Goal: Transaction & Acquisition: Purchase product/service

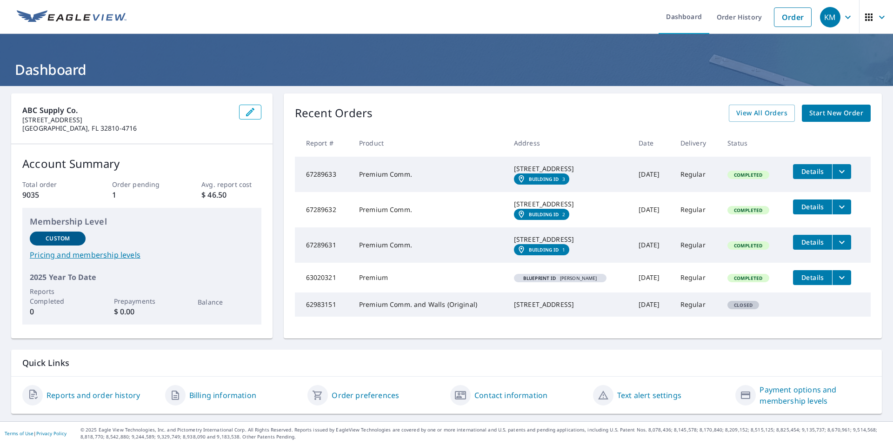
click at [273, 104] on div "ABC Supply Co. [STREET_ADDRESS] Account Summary Total order 9035 Order pending …" at bounding box center [446, 216] width 871 height 245
click at [826, 113] on span "Start New Order" at bounding box center [836, 113] width 54 height 12
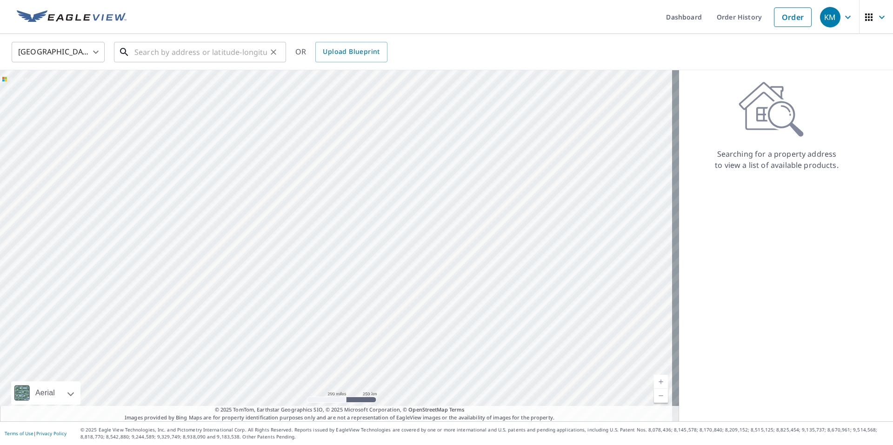
drag, startPoint x: 167, startPoint y: 55, endPoint x: 180, endPoint y: 54, distance: 13.1
click at [167, 55] on input "text" at bounding box center [200, 52] width 133 height 26
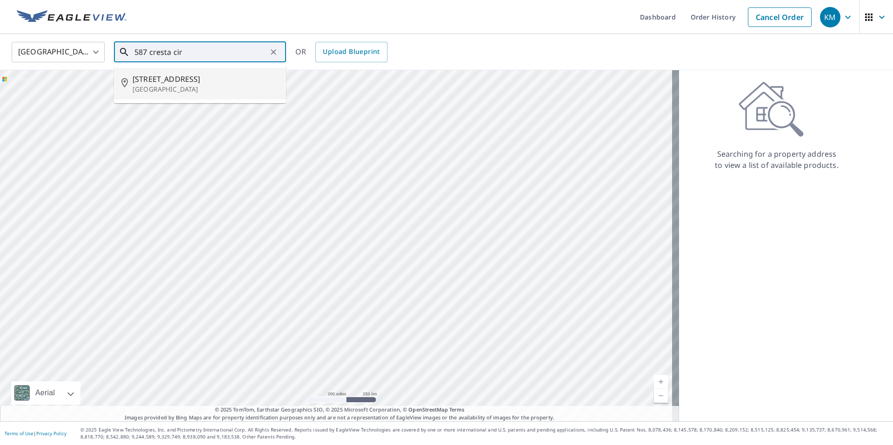
click at [159, 76] on span "[STREET_ADDRESS]" at bounding box center [206, 78] width 146 height 11
type input "[STREET_ADDRESS]"
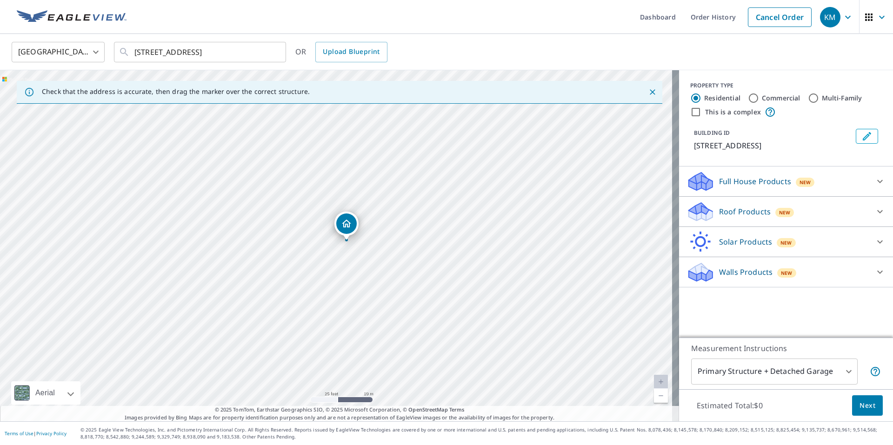
click at [863, 404] on span "Next" at bounding box center [868, 406] width 16 height 12
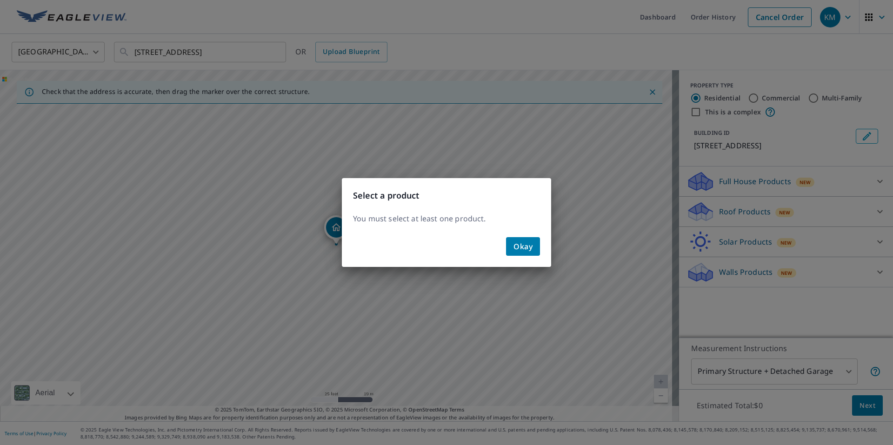
click at [519, 244] on span "Okay" at bounding box center [523, 246] width 19 height 13
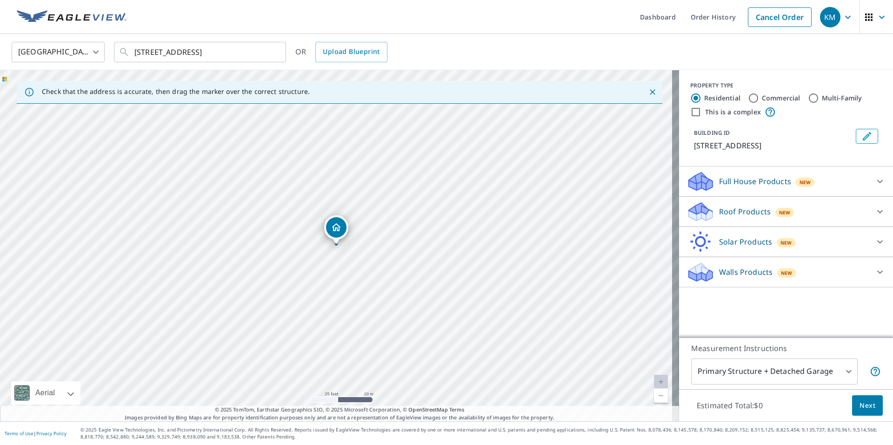
click at [875, 210] on icon at bounding box center [880, 211] width 11 height 11
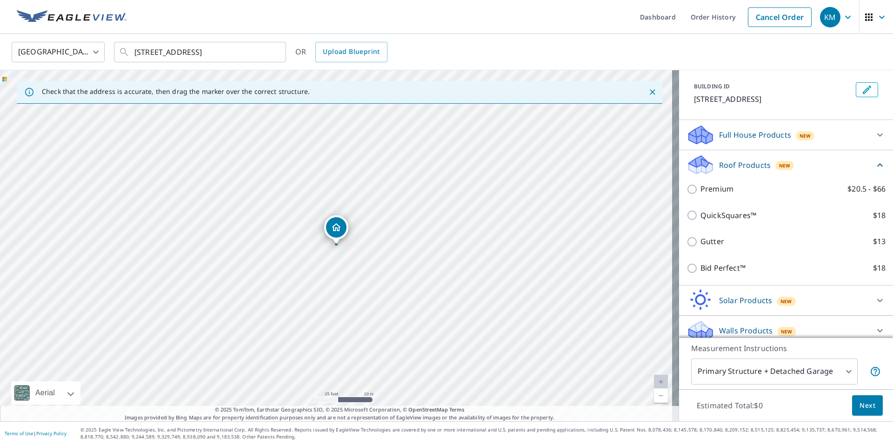
scroll to position [66, 0]
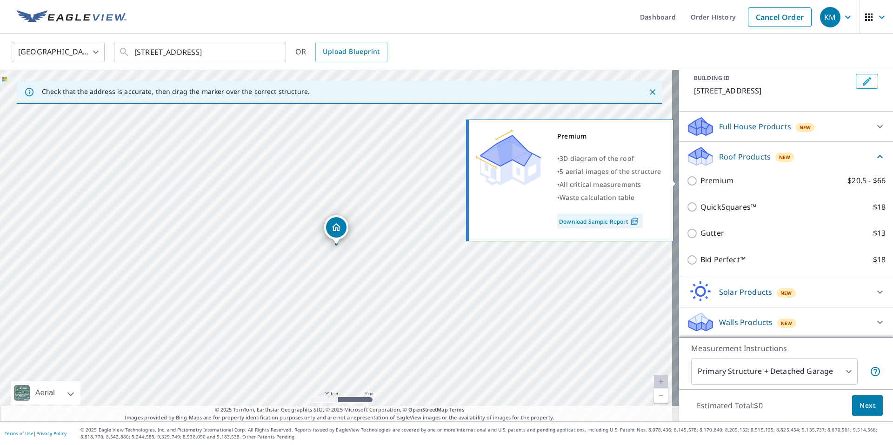
click at [687, 181] on input "Premium $20.5 - $66" at bounding box center [694, 180] width 14 height 11
checkbox input "true"
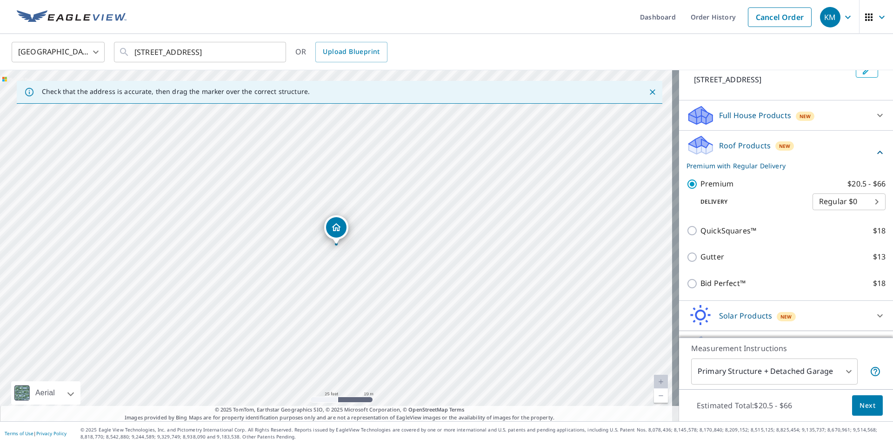
click at [836, 210] on body "KM KM Dashboard Order History Cancel Order KM United States US ​ [STREET_ADDRES…" at bounding box center [446, 222] width 893 height 445
click at [841, 229] on li "Express $20" at bounding box center [835, 229] width 73 height 17
click at [850, 211] on body "KM KM Dashboard Order History Cancel Order KM United States US ​ [STREET_ADDRES…" at bounding box center [446, 222] width 893 height 445
click at [837, 231] on li "3 Hour $30" at bounding box center [835, 229] width 73 height 17
type input "7"
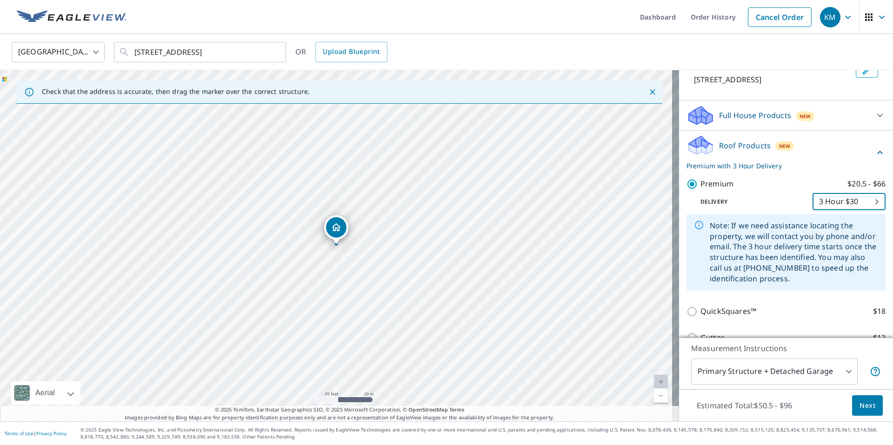
click at [862, 403] on span "Next" at bounding box center [868, 406] width 16 height 12
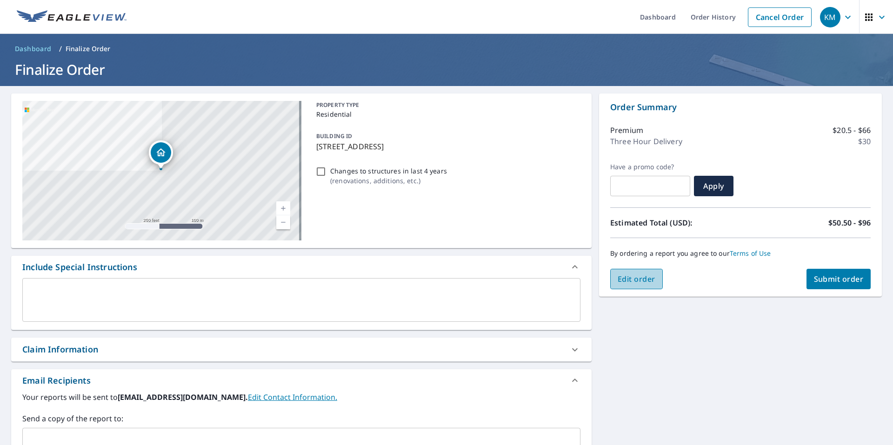
click at [642, 278] on span "Edit order" at bounding box center [637, 279] width 38 height 10
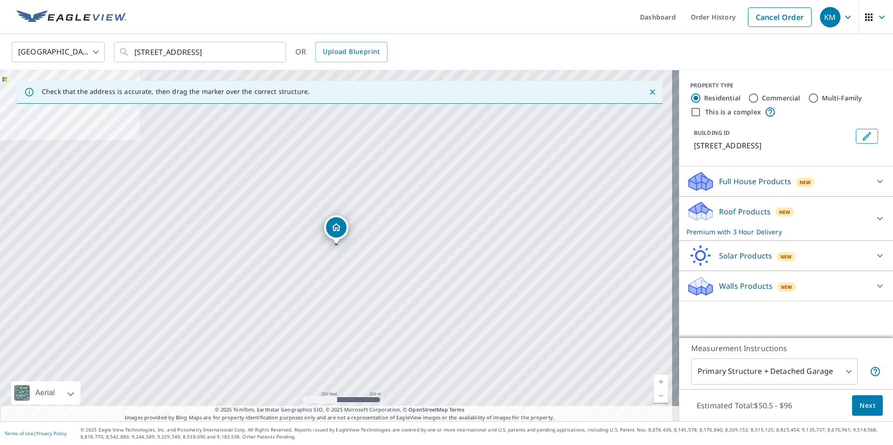
click at [875, 216] on icon at bounding box center [880, 218] width 11 height 11
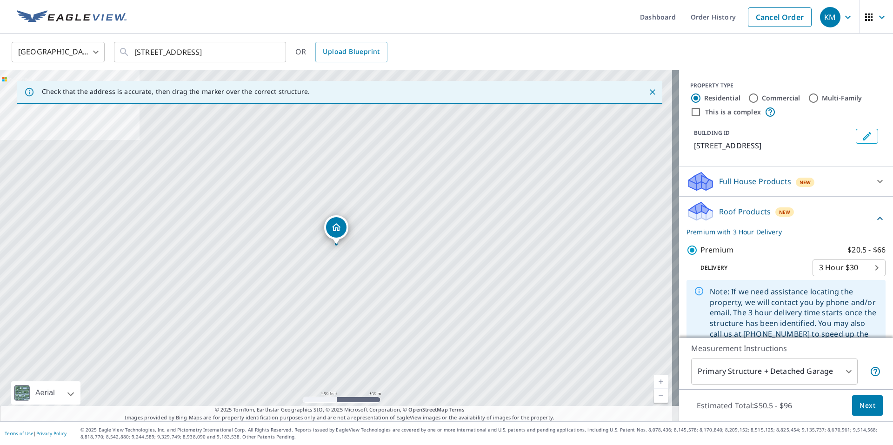
click at [860, 279] on body "KM KM Dashboard Order History Cancel Order KM United States US ​ [STREET_ADDRES…" at bounding box center [446, 222] width 893 height 445
click at [819, 244] on li "Regular $0" at bounding box center [835, 245] width 73 height 17
type input "8"
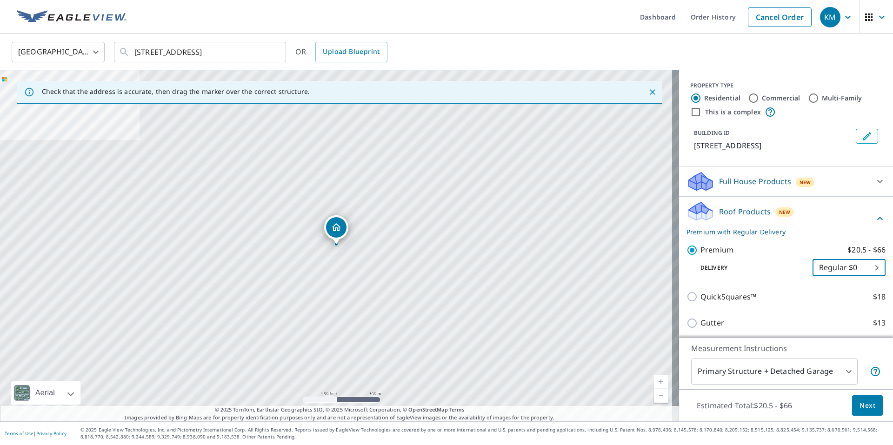
click at [860, 406] on span "Next" at bounding box center [868, 406] width 16 height 12
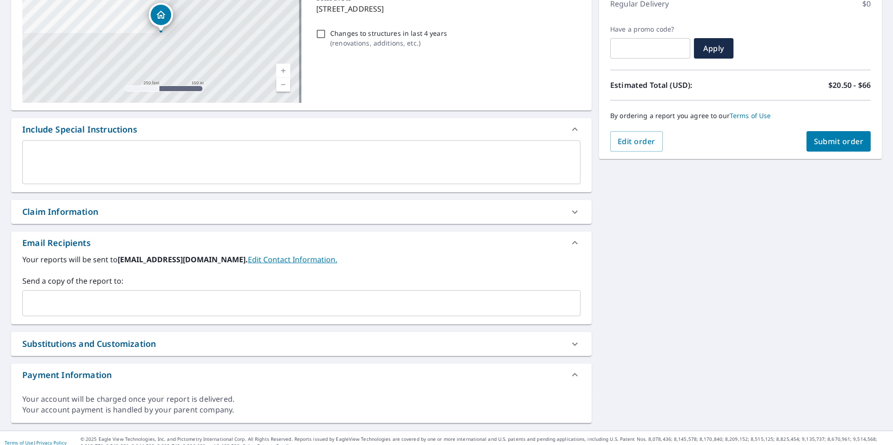
scroll to position [147, 0]
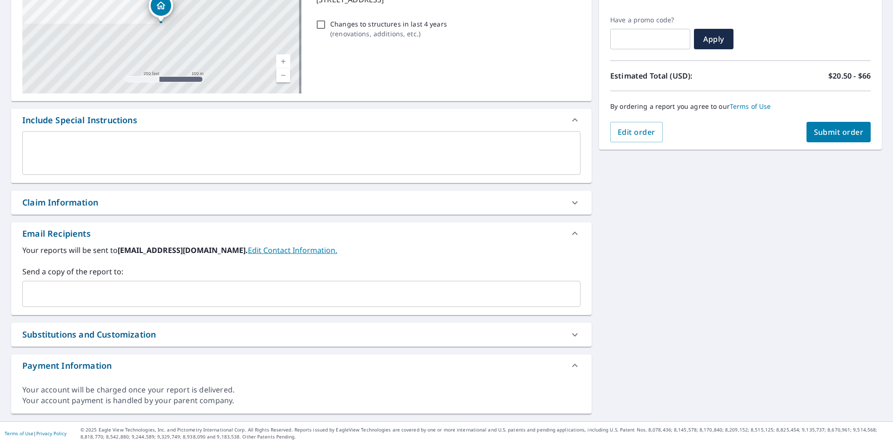
click at [569, 198] on icon at bounding box center [574, 202] width 11 height 11
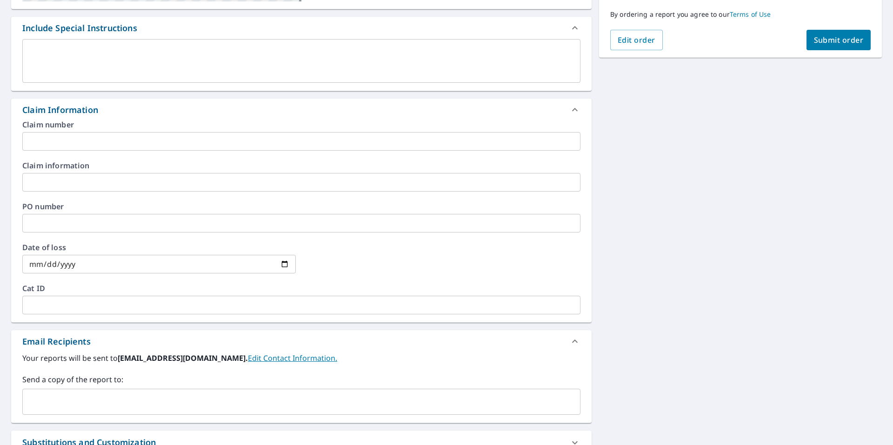
scroll to position [347, 0]
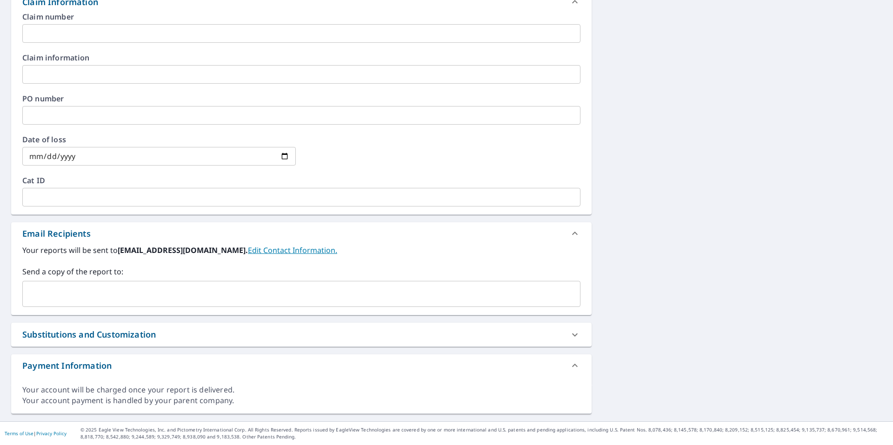
click at [158, 295] on input "text" at bounding box center [295, 294] width 536 height 18
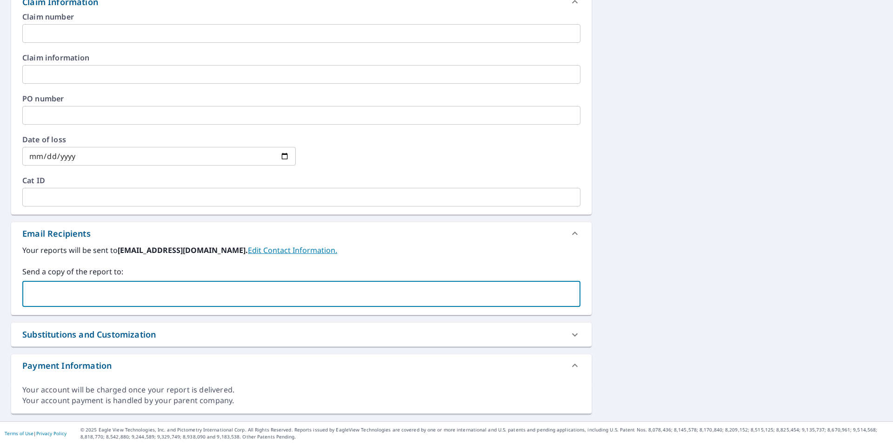
type input "[PERSON_NAME][EMAIL_ADDRESS][PERSON_NAME][DOMAIN_NAME]"
click at [83, 116] on input "text" at bounding box center [301, 115] width 558 height 19
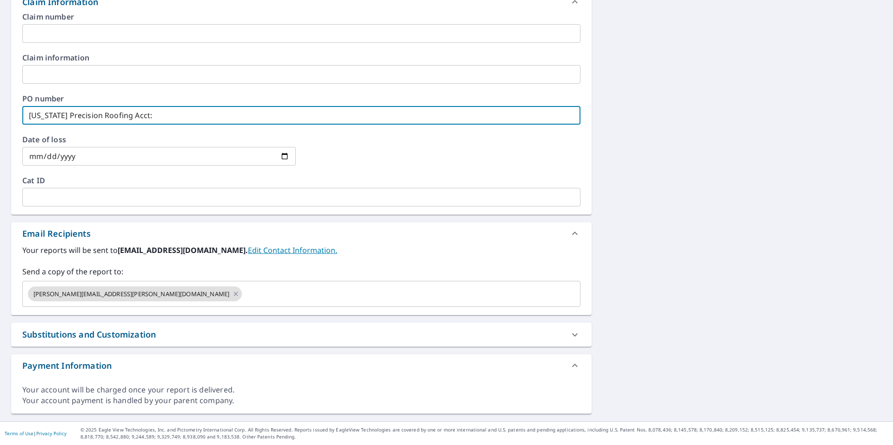
click at [221, 116] on input "[US_STATE] Precision Roofing Acct:" at bounding box center [301, 115] width 558 height 19
paste input "2095967"
type input "[US_STATE] Precision Roofing Acct: 2095967"
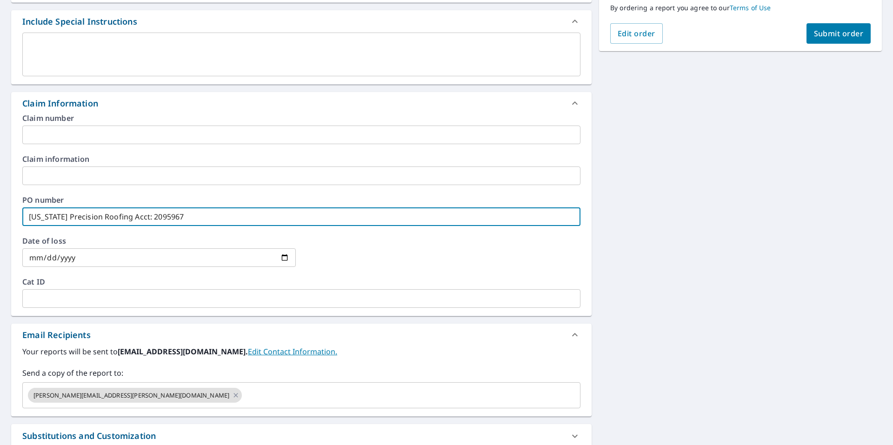
scroll to position [254, 0]
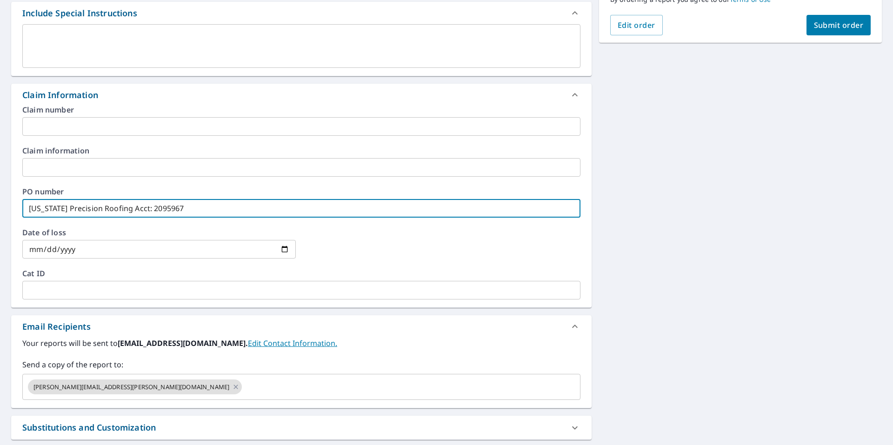
drag, startPoint x: 194, startPoint y: 210, endPoint x: -35, endPoint y: 202, distance: 229.5
click at [0, 202] on html "KM KM Dashboard Order History Cancel Order KM Dashboard / Finalize Order Finali…" at bounding box center [446, 222] width 893 height 445
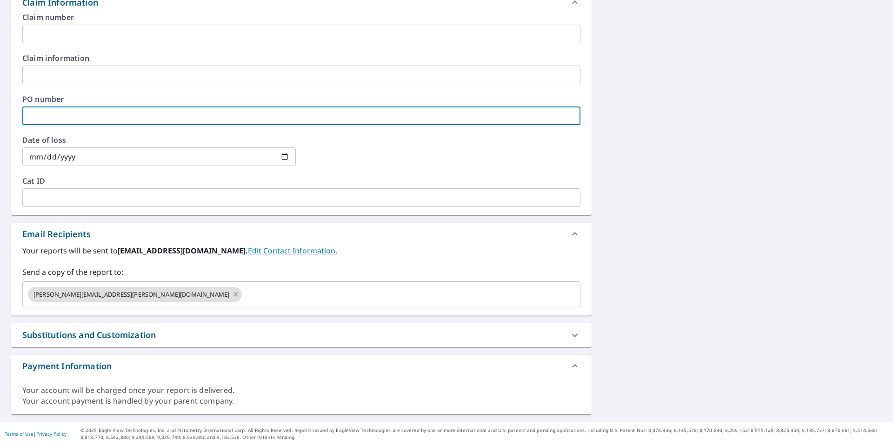
scroll to position [347, 0]
click at [569, 334] on icon at bounding box center [574, 334] width 11 height 11
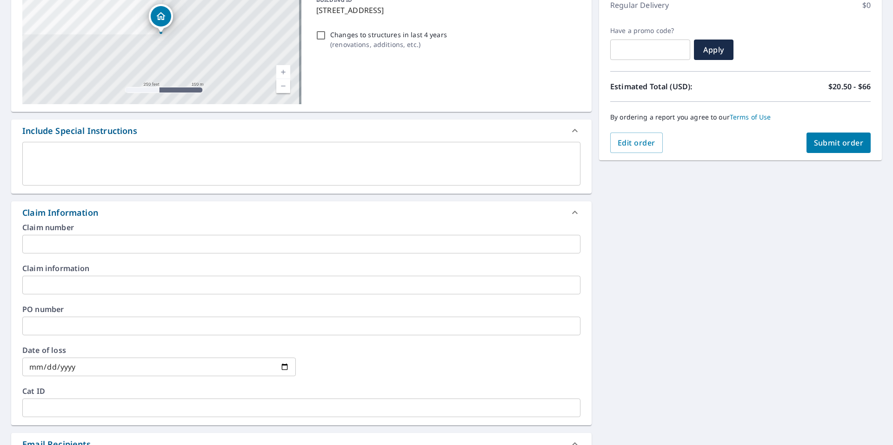
scroll to position [120, 0]
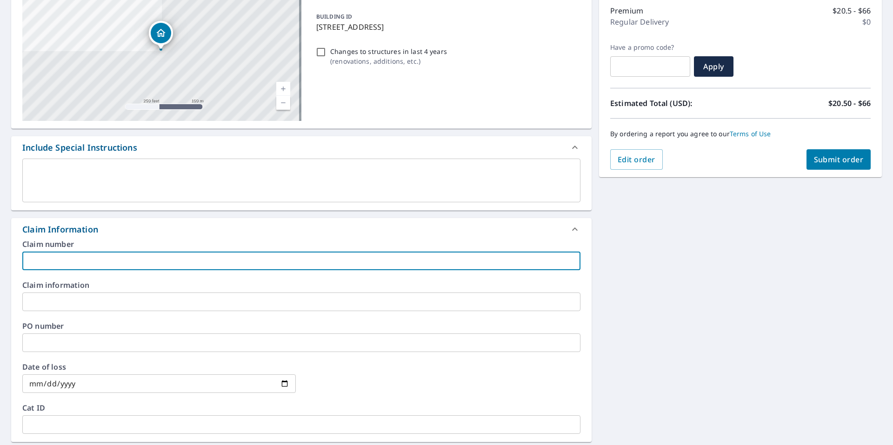
click at [123, 263] on input "text" at bounding box center [301, 261] width 558 height 19
paste input "[US_STATE] Precision Roofing Acct: 2095967"
type input "[US_STATE] Precision Roofing Acct: 2095967"
click at [112, 342] on input "text" at bounding box center [301, 343] width 558 height 19
paste input "[US_STATE] Precision Roofing Acct: 2095967"
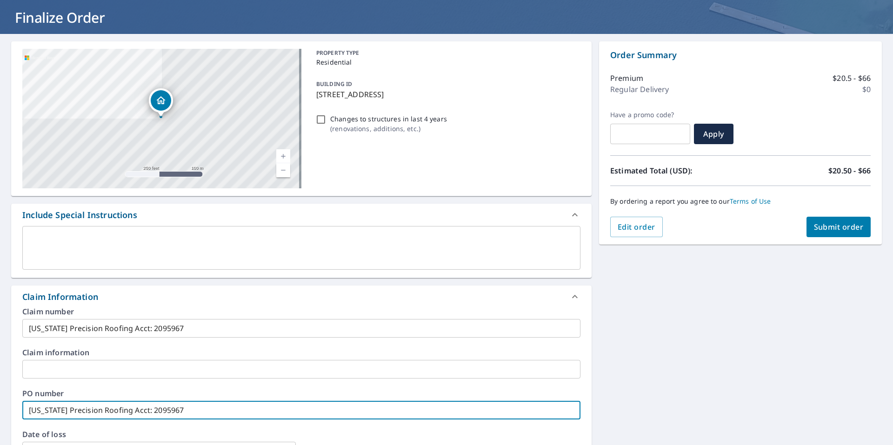
scroll to position [0, 0]
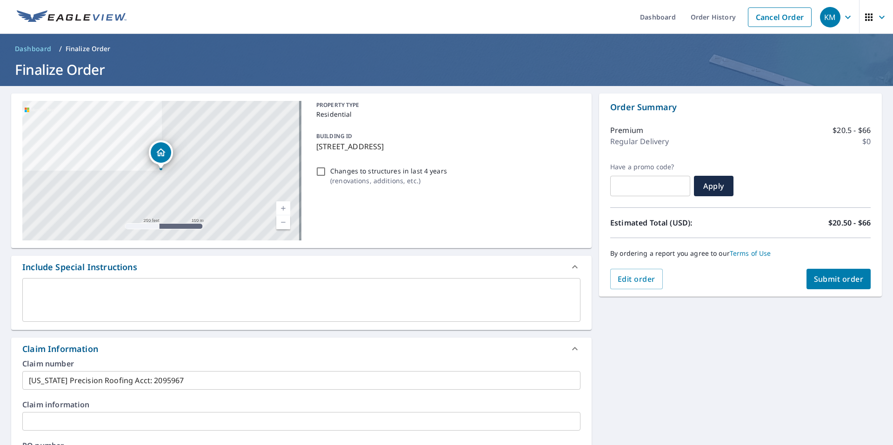
type input "[US_STATE] Precision Roofing Acct: 2095967"
click at [840, 281] on span "Submit order" at bounding box center [839, 279] width 50 height 10
